Goal: Task Accomplishment & Management: Use online tool/utility

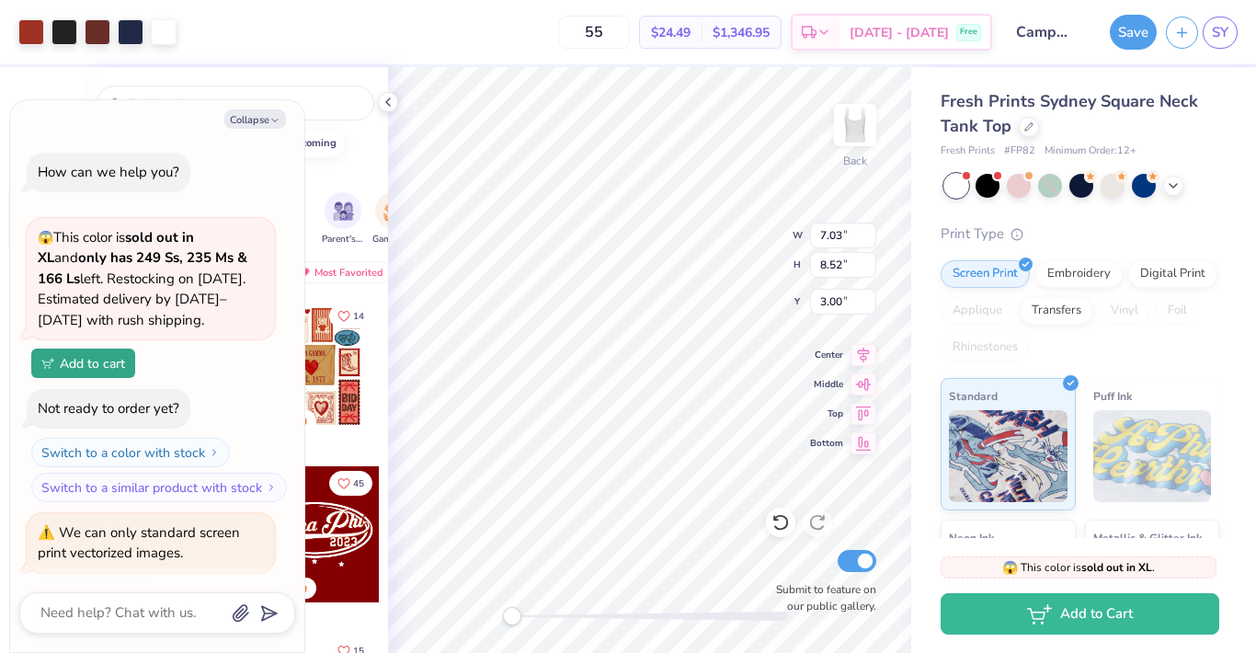
scroll to position [856, 0]
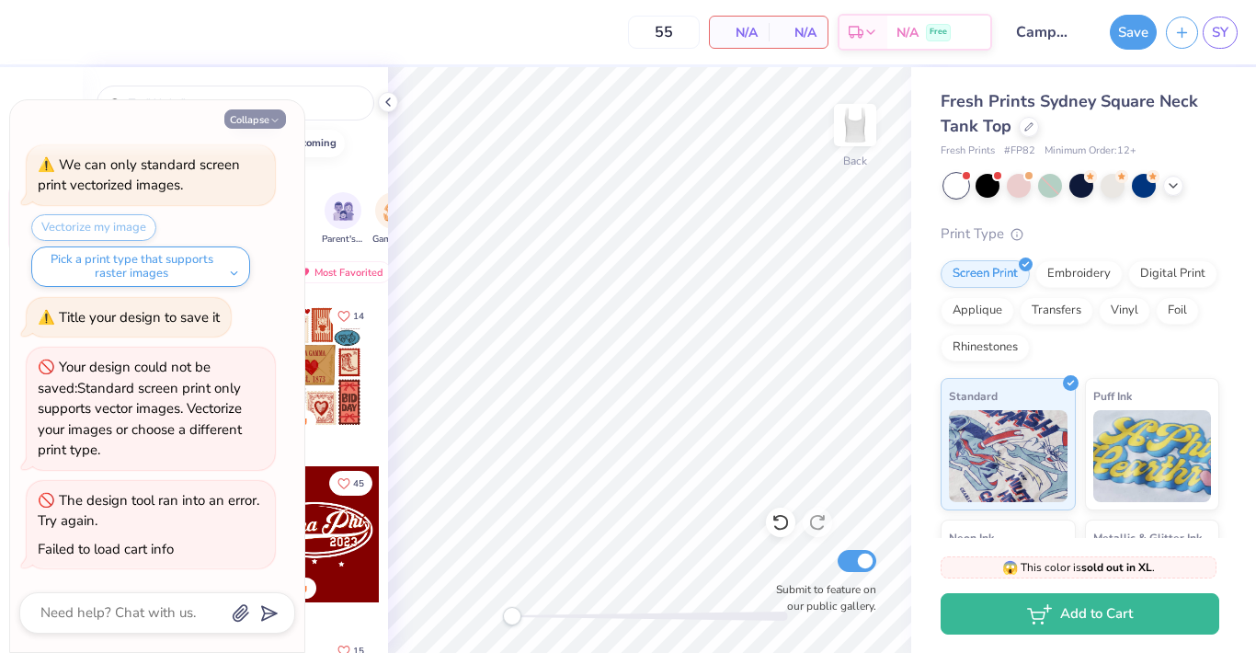
click at [257, 121] on button "Collapse" at bounding box center [255, 118] width 62 height 19
type textarea "x"
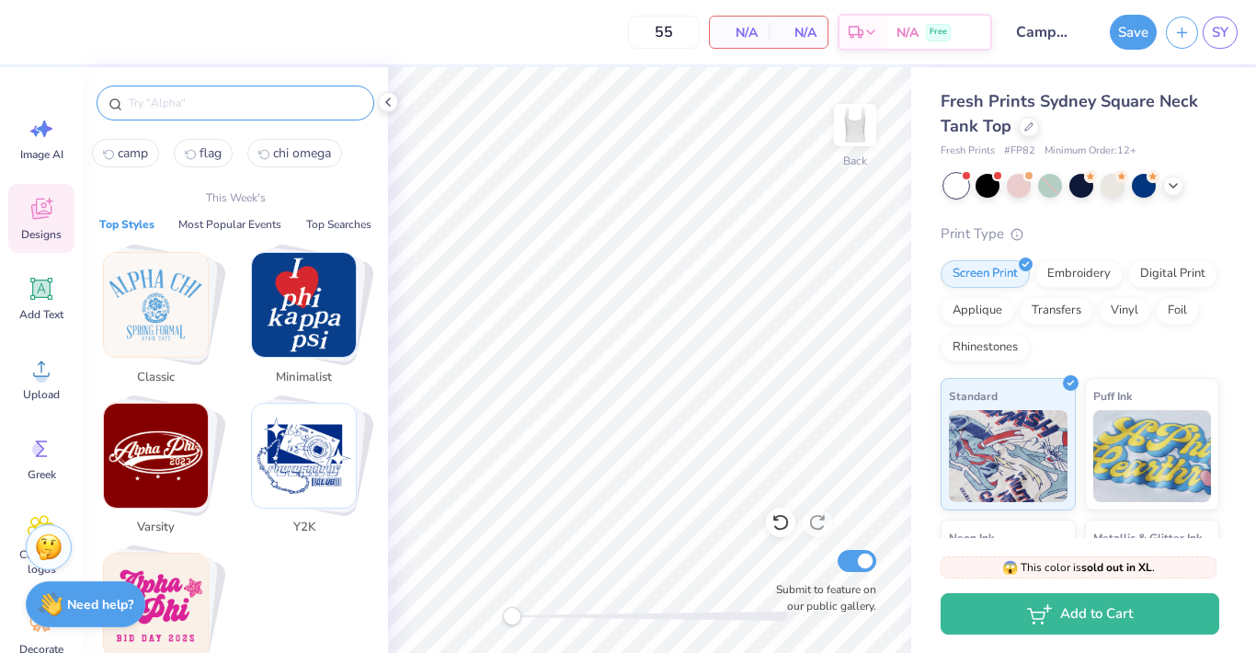
click at [279, 99] on input "text" at bounding box center [244, 103] width 235 height 18
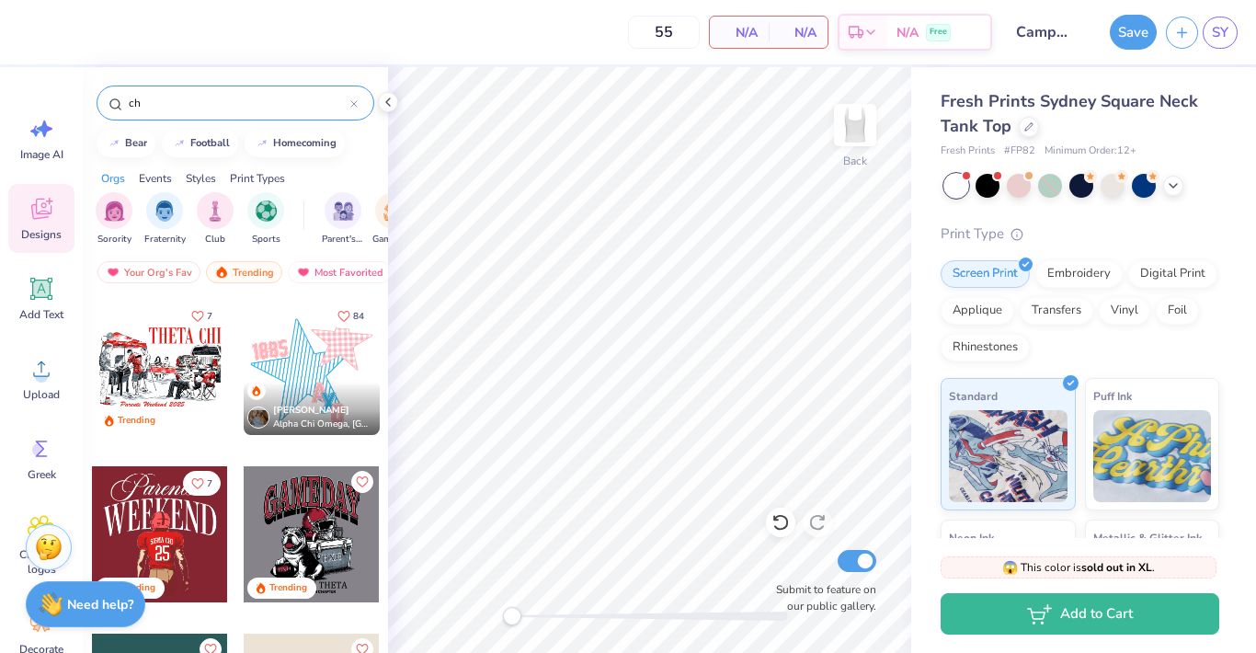
type input "c"
type input "camp"
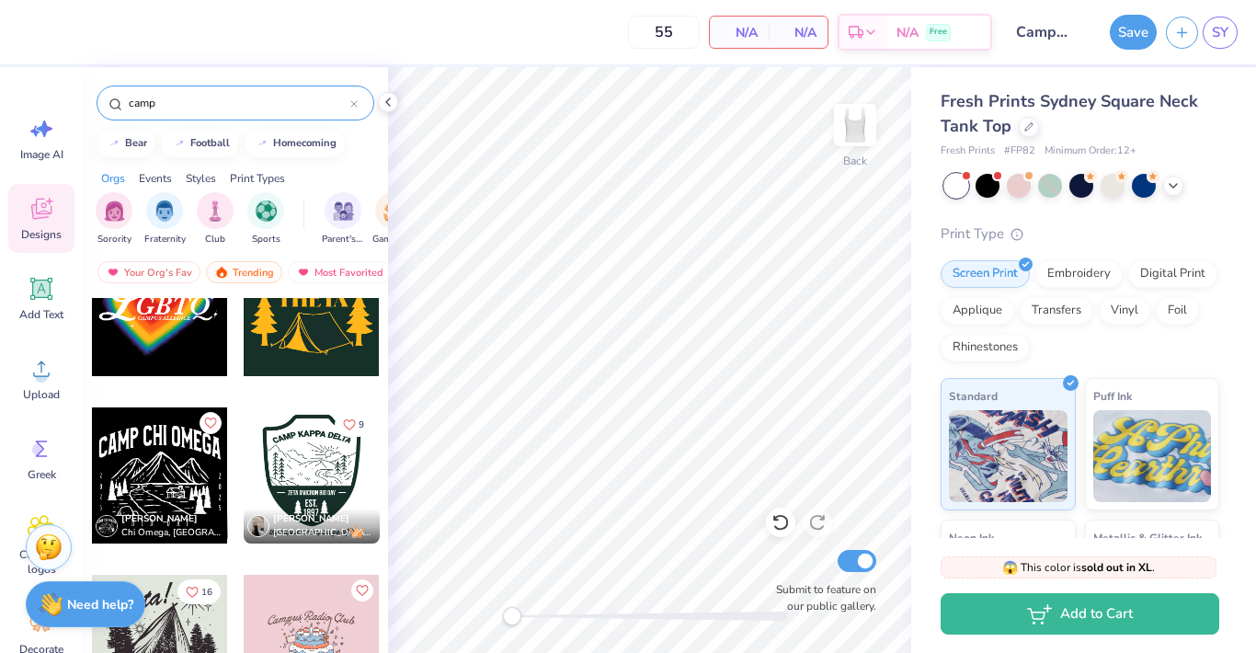
scroll to position [577, 0]
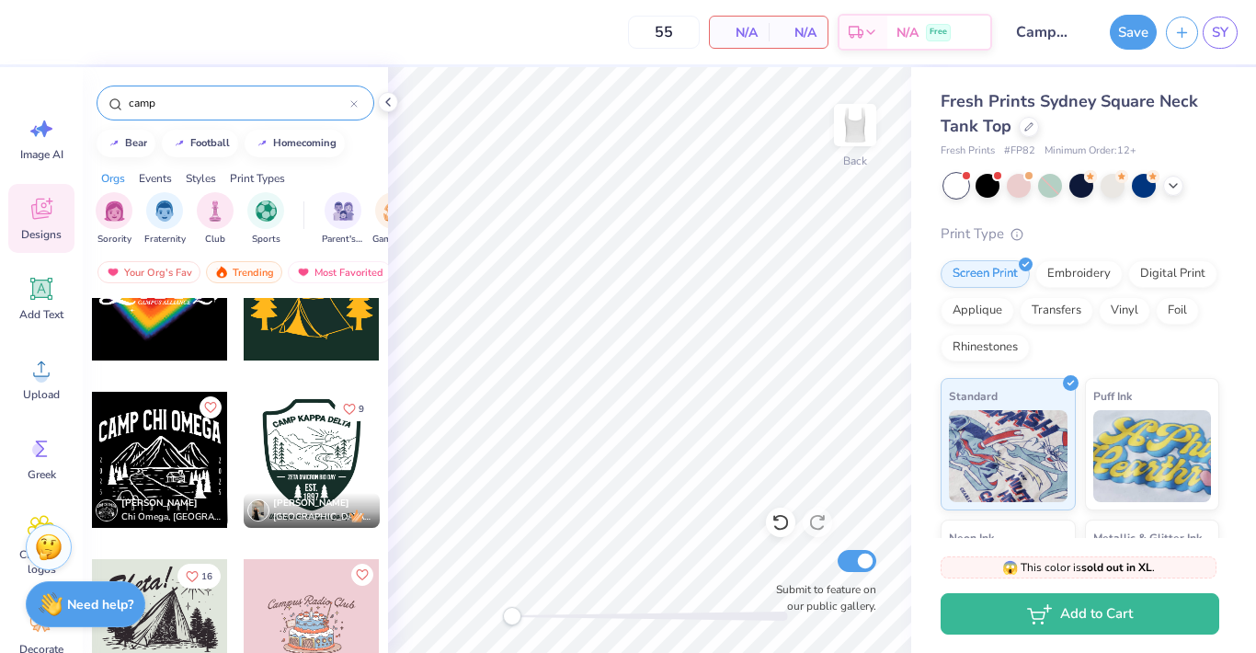
click at [177, 451] on div at bounding box center [160, 460] width 136 height 136
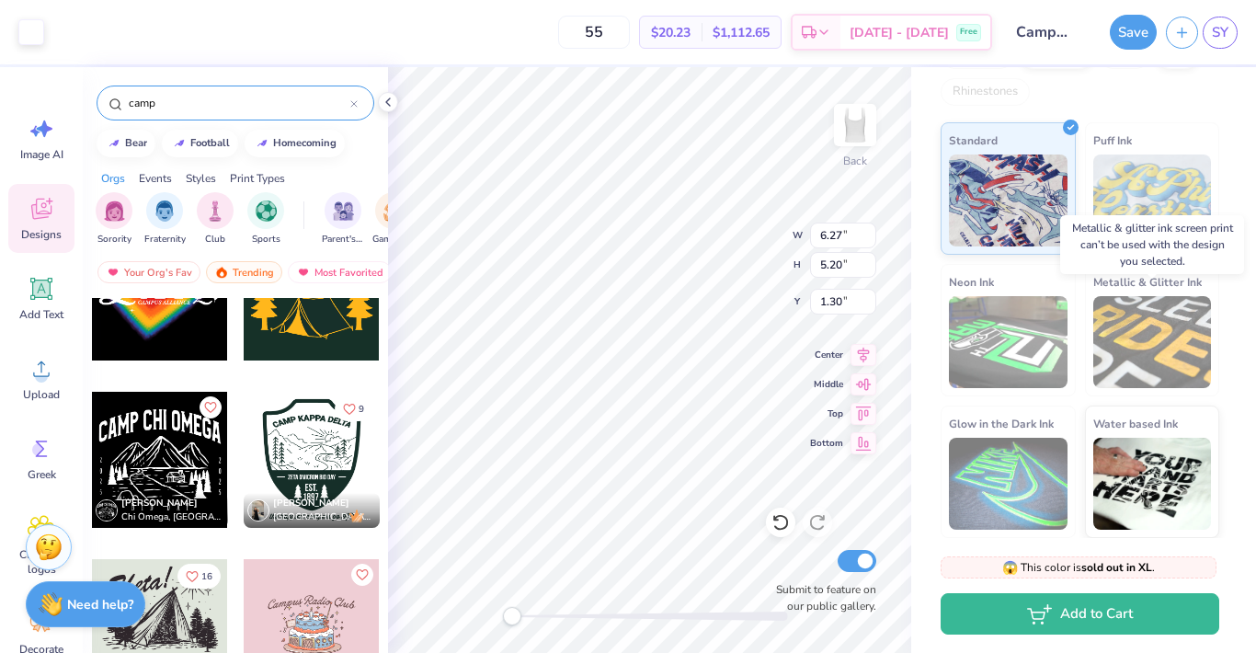
scroll to position [0, 0]
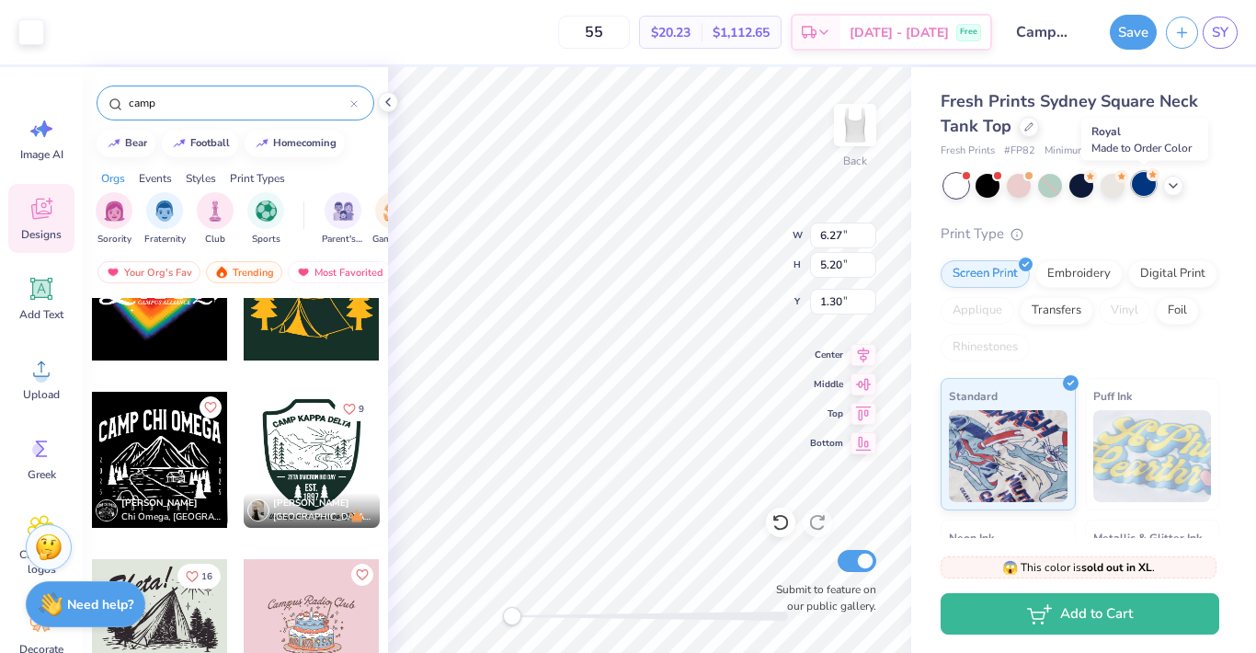
click at [1139, 179] on div at bounding box center [1144, 184] width 24 height 24
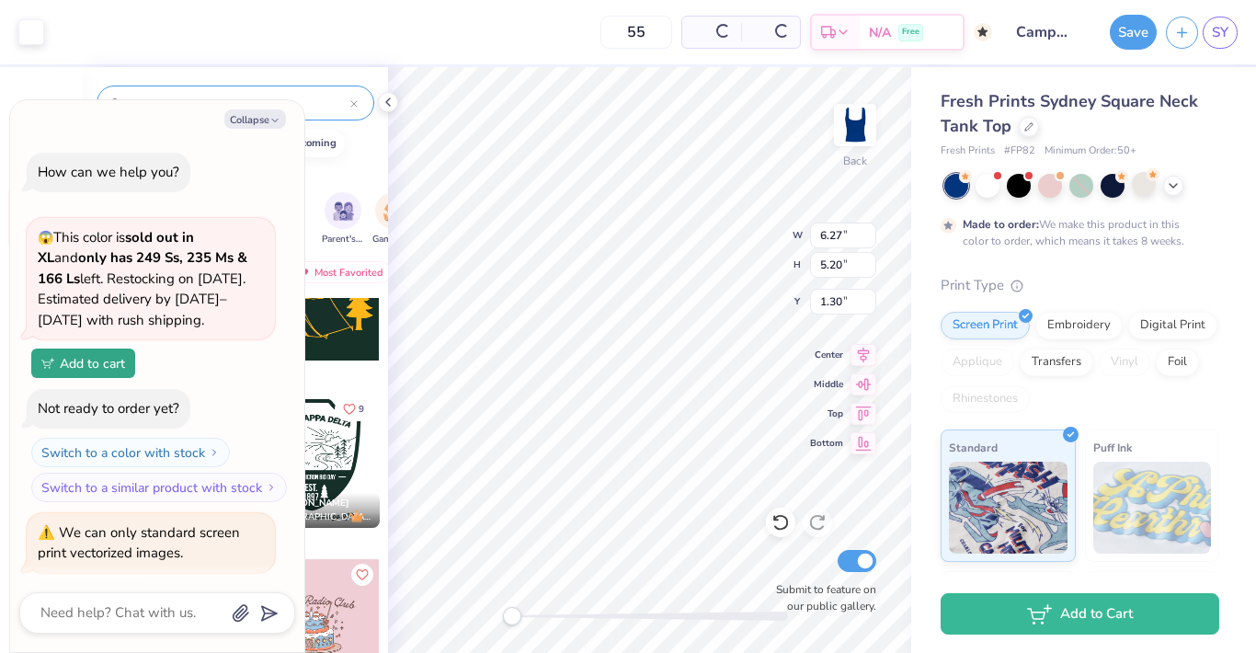
scroll to position [1232, 0]
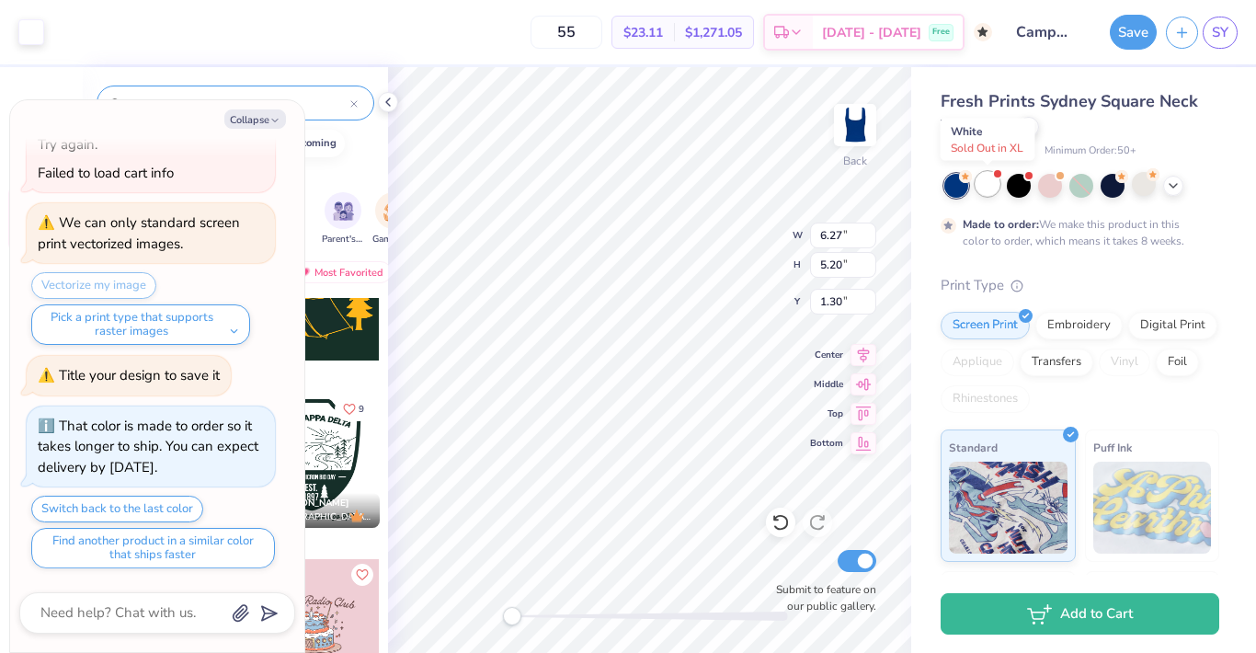
click at [990, 190] on div at bounding box center [988, 184] width 24 height 24
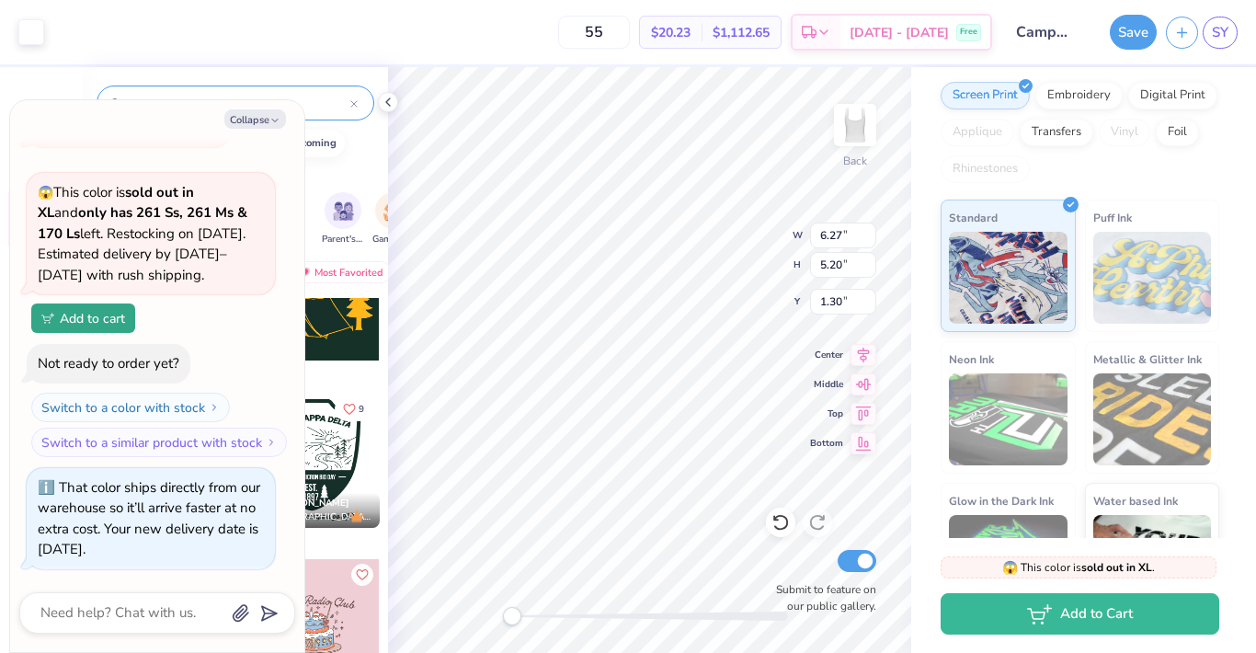
scroll to position [193, 0]
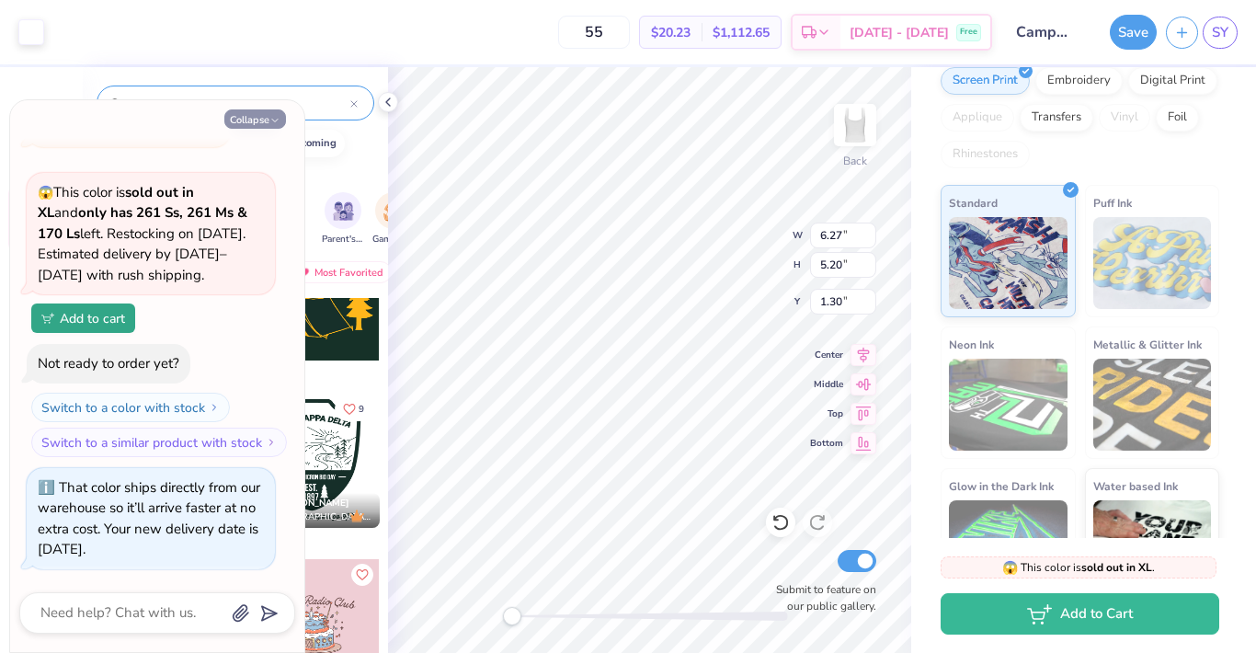
click at [251, 118] on button "Collapse" at bounding box center [255, 118] width 62 height 19
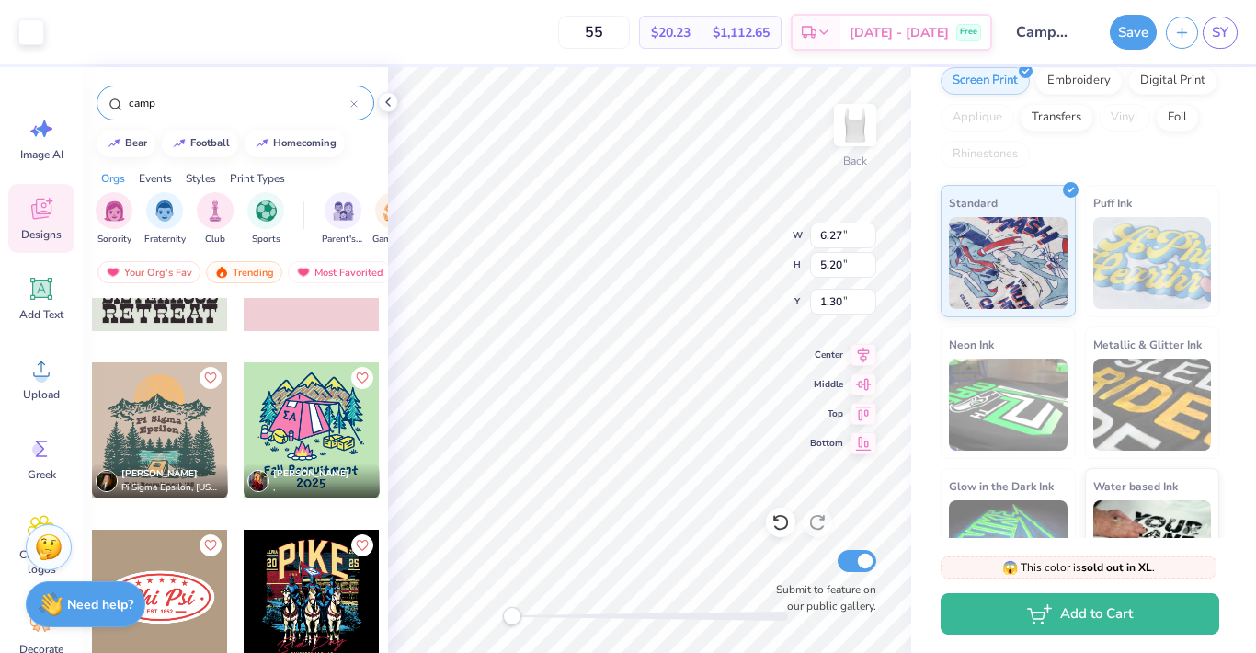
scroll to position [943, 0]
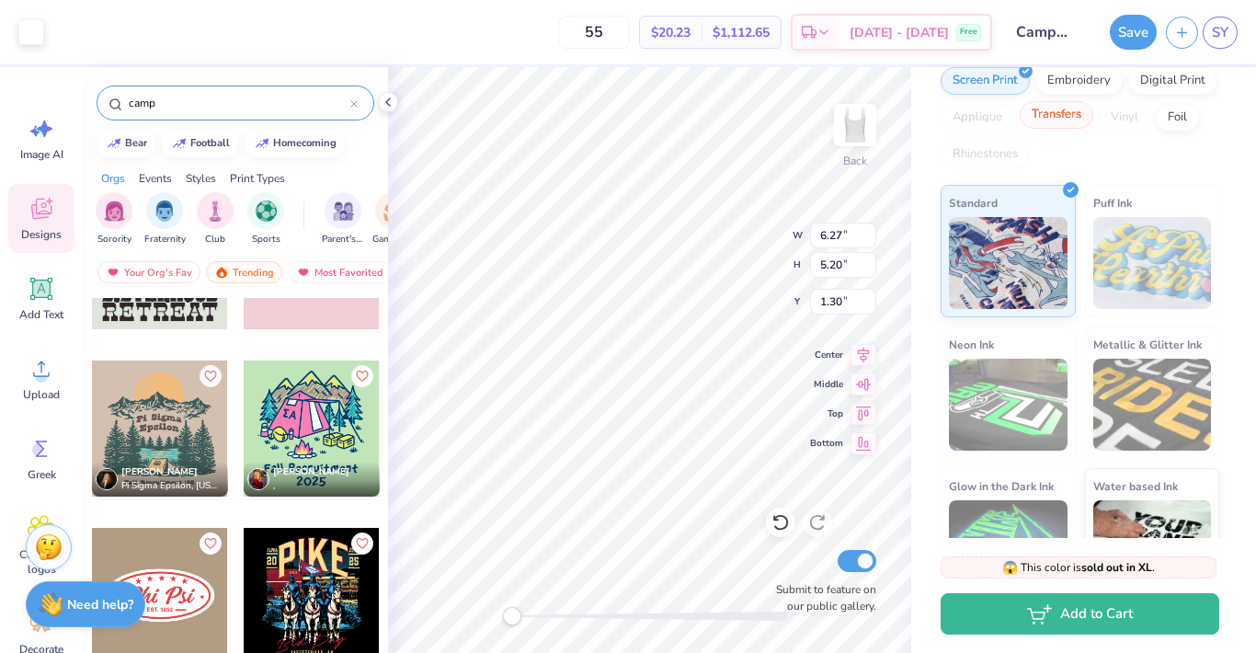
click at [1058, 119] on div "Transfers" at bounding box center [1057, 115] width 74 height 28
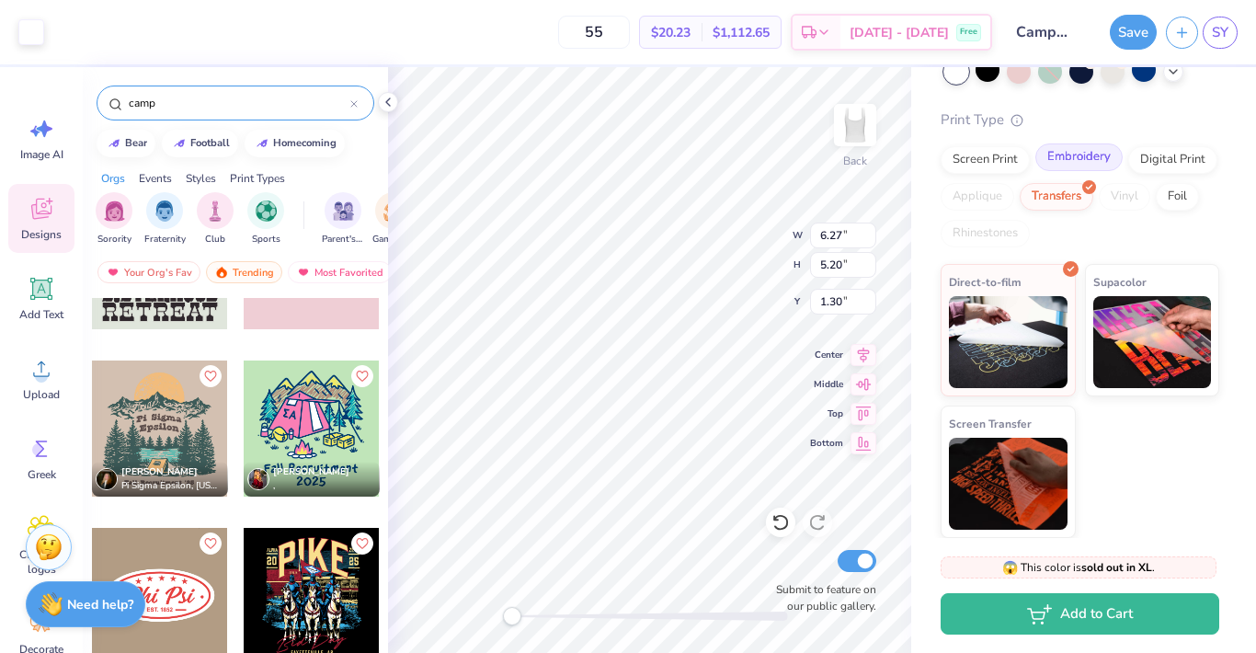
click at [1076, 157] on div "Embroidery" at bounding box center [1079, 157] width 87 height 28
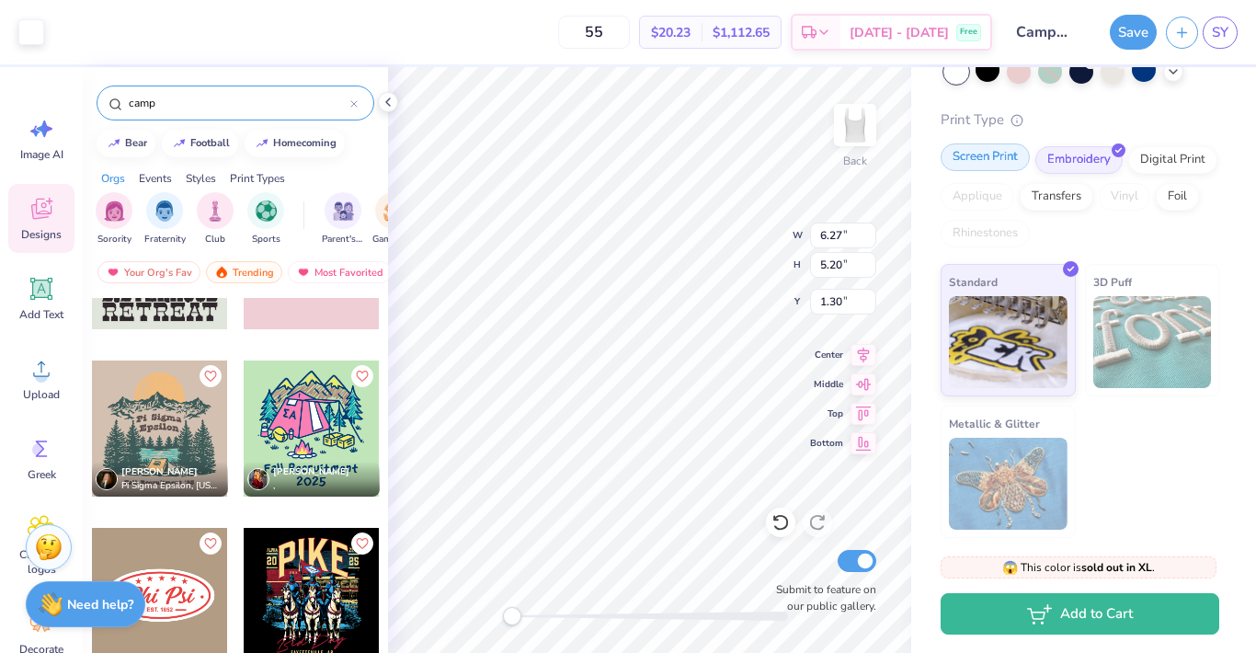
click at [980, 161] on div "Screen Print" at bounding box center [985, 157] width 89 height 28
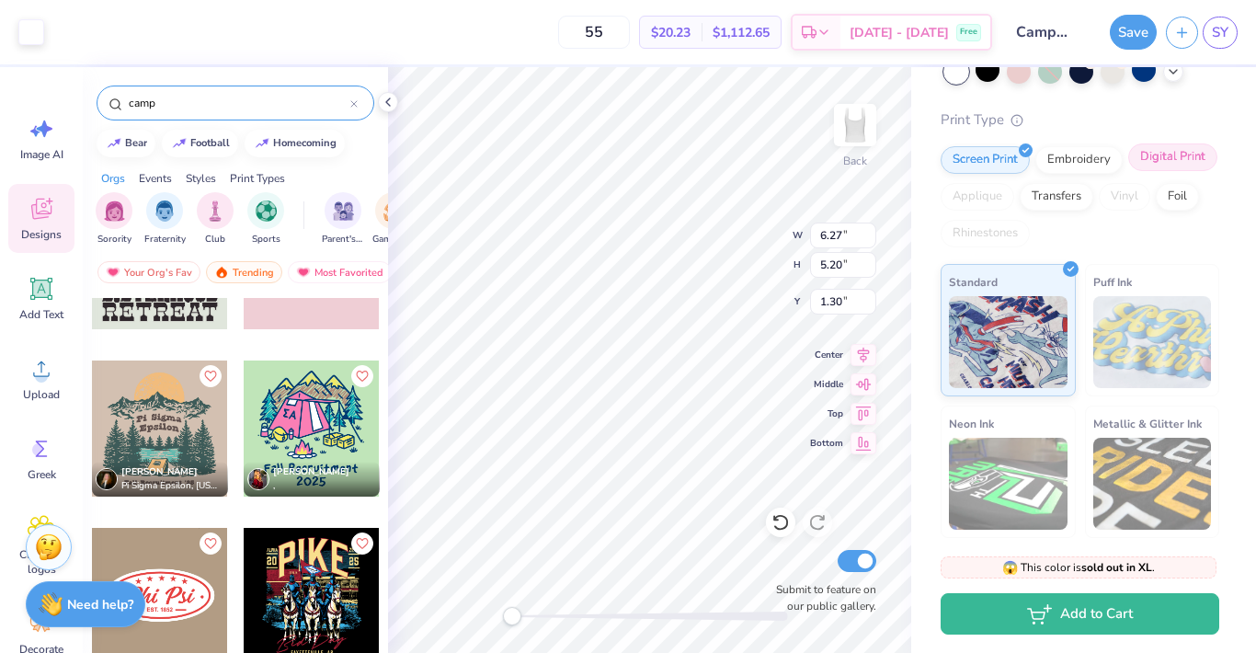
click at [1168, 165] on div "Digital Print" at bounding box center [1172, 157] width 89 height 28
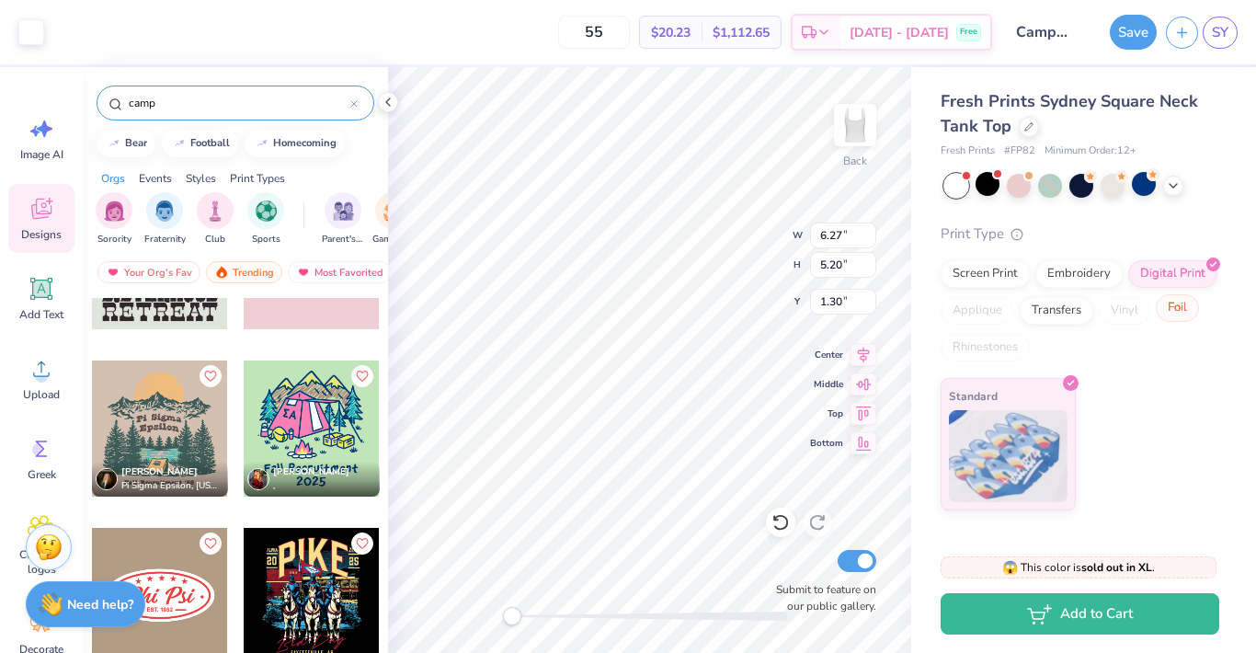
click at [1173, 307] on div "Foil" at bounding box center [1177, 308] width 43 height 28
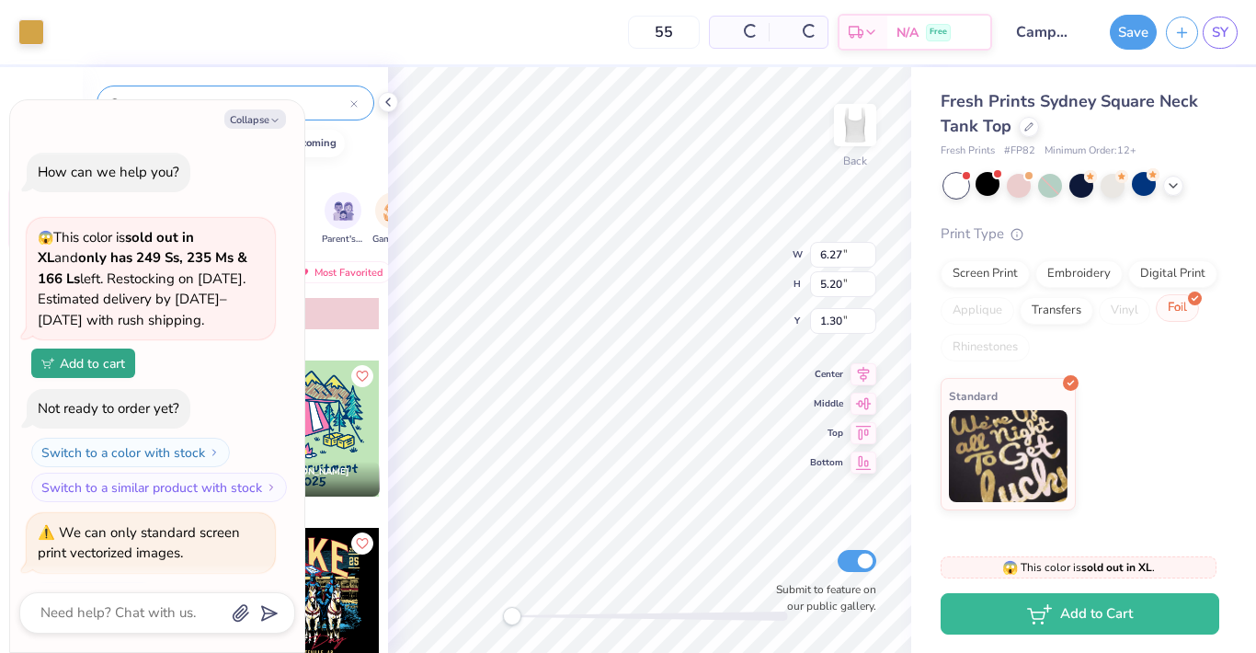
scroll to position [1969, 0]
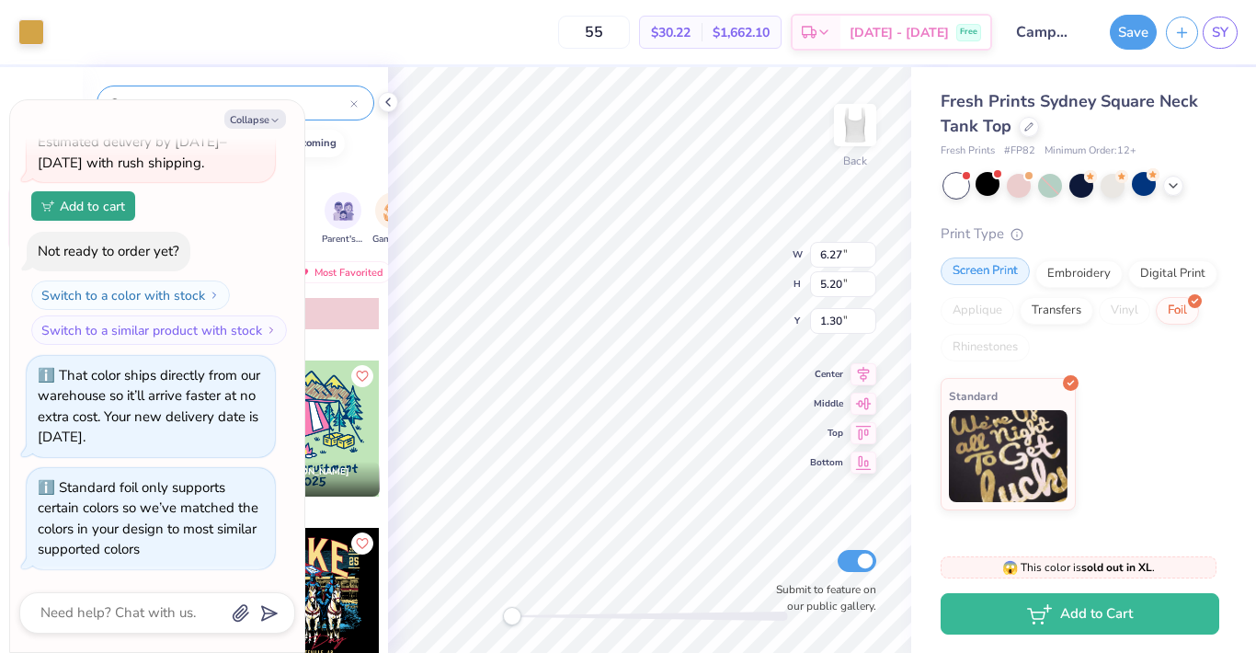
click at [994, 265] on div "Screen Print" at bounding box center [985, 271] width 89 height 28
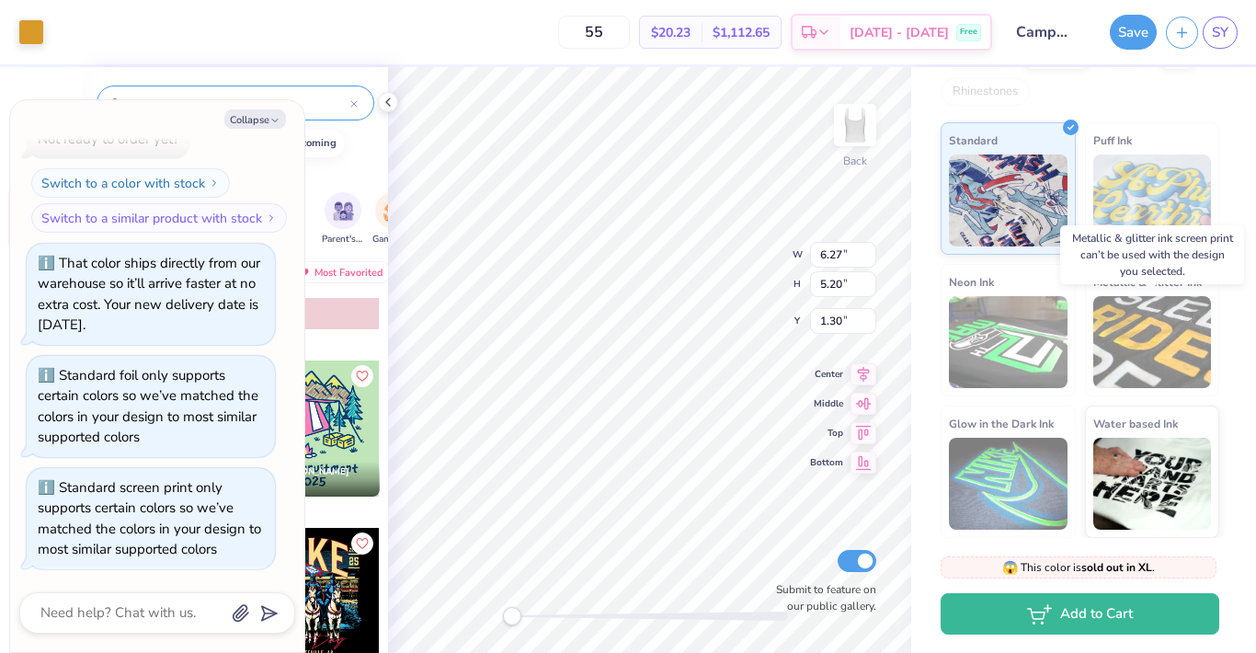
scroll to position [0, 0]
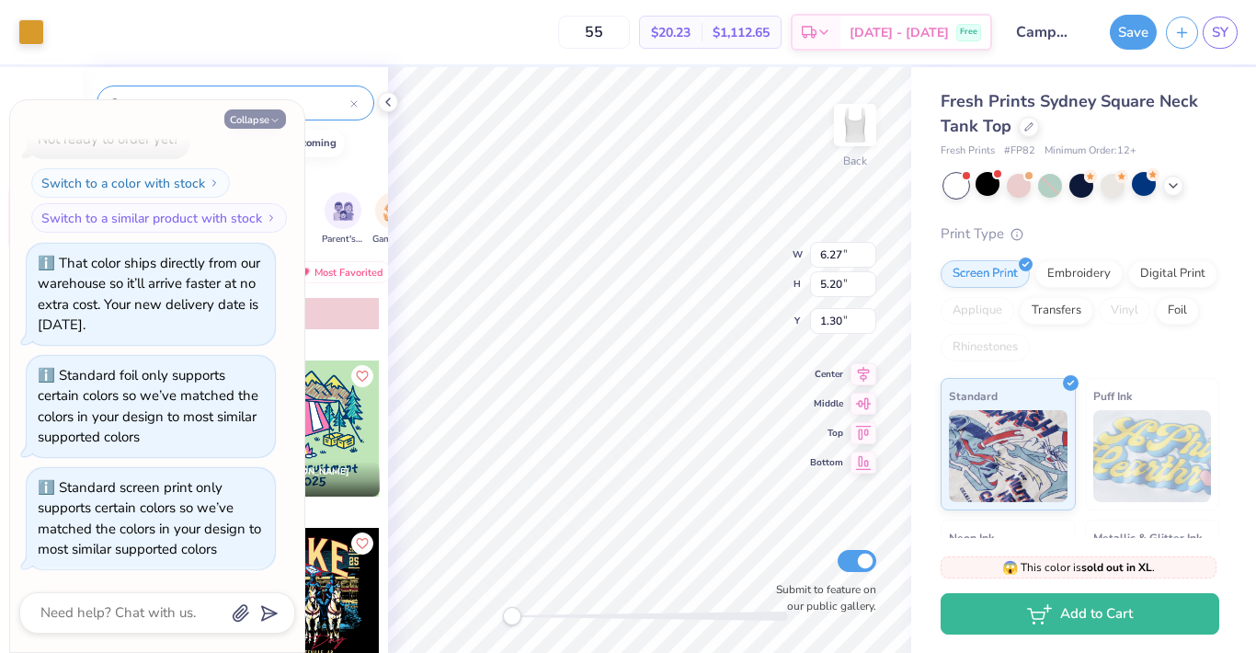
click at [261, 118] on button "Collapse" at bounding box center [255, 118] width 62 height 19
type textarea "x"
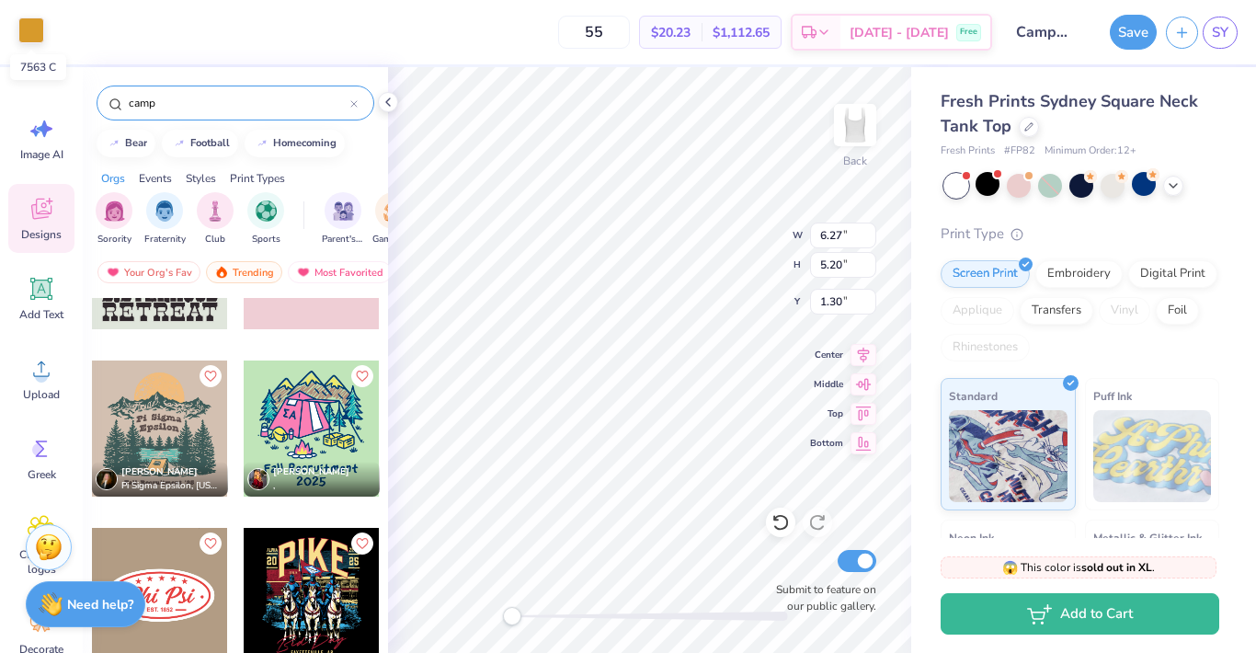
click at [28, 33] on div at bounding box center [31, 30] width 26 height 26
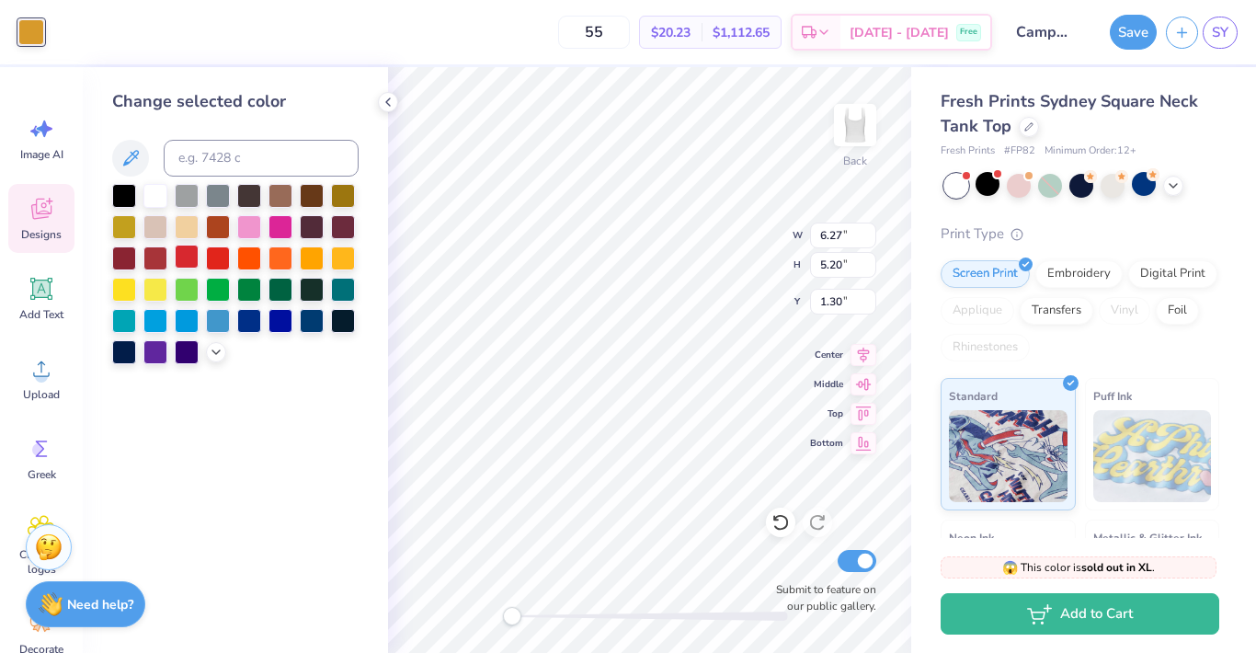
click at [184, 257] on div at bounding box center [187, 257] width 24 height 24
click at [153, 257] on div at bounding box center [155, 257] width 24 height 24
click at [119, 259] on div at bounding box center [124, 257] width 24 height 24
